Goal: Transaction & Acquisition: Download file/media

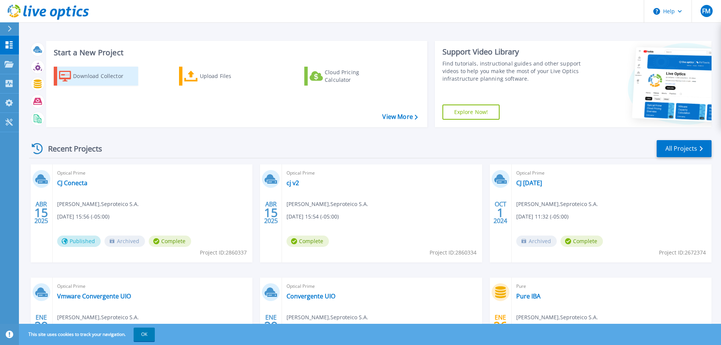
click at [103, 75] on div "Download Collector" at bounding box center [103, 76] width 61 height 15
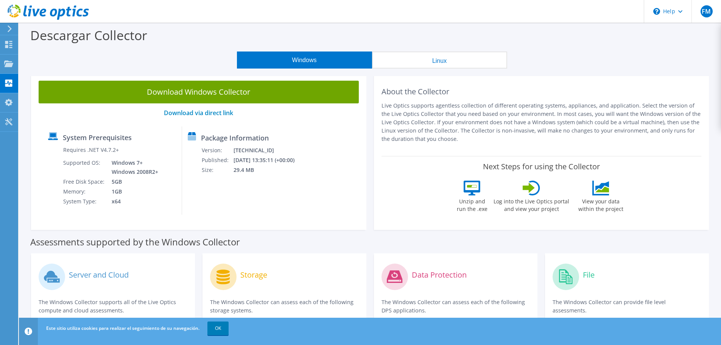
click at [103, 75] on section "Descargar Collector Windows Linux Download Windows Collector Download via direc…" at bounding box center [370, 306] width 702 height 566
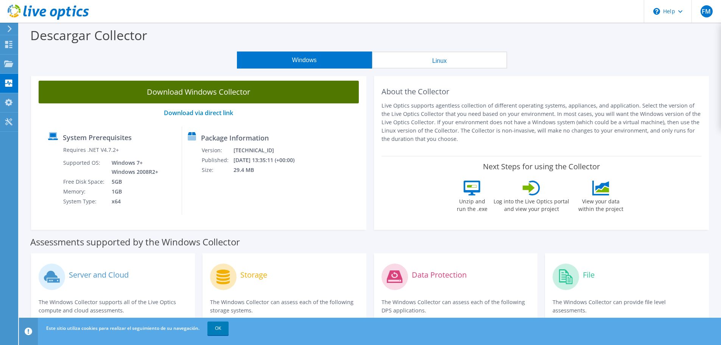
click at [184, 96] on link "Download Windows Collector" at bounding box center [199, 92] width 320 height 23
